Goal: Task Accomplishment & Management: Complete application form

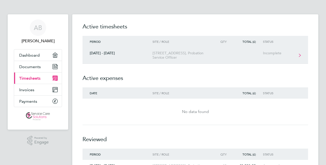
click at [168, 57] on div "[STREET_ADDRESS], Probation Service Officer" at bounding box center [181, 55] width 59 height 9
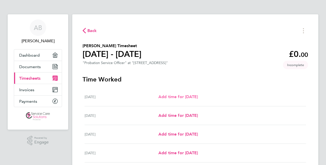
click at [170, 97] on span "Add time for [DATE]" at bounding box center [177, 96] width 39 height 5
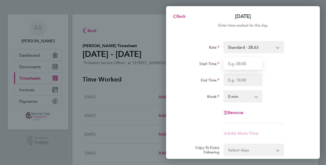
click at [236, 63] on input "Start Time" at bounding box center [242, 63] width 39 height 12
type input "08:00"
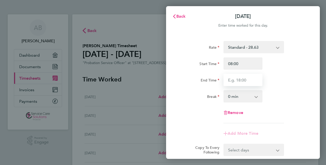
type input "18:00"
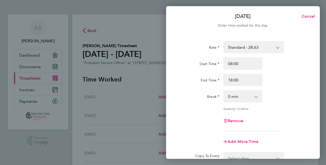
click at [200, 98] on div "Break" at bounding box center [199, 95] width 39 height 10
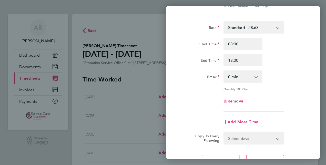
scroll to position [66, 0]
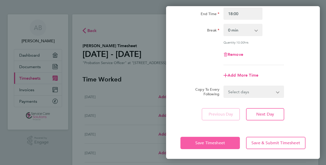
click at [202, 142] on span "Save Timesheet" at bounding box center [210, 142] width 30 height 5
